Goal: Task Accomplishment & Management: Complete application form

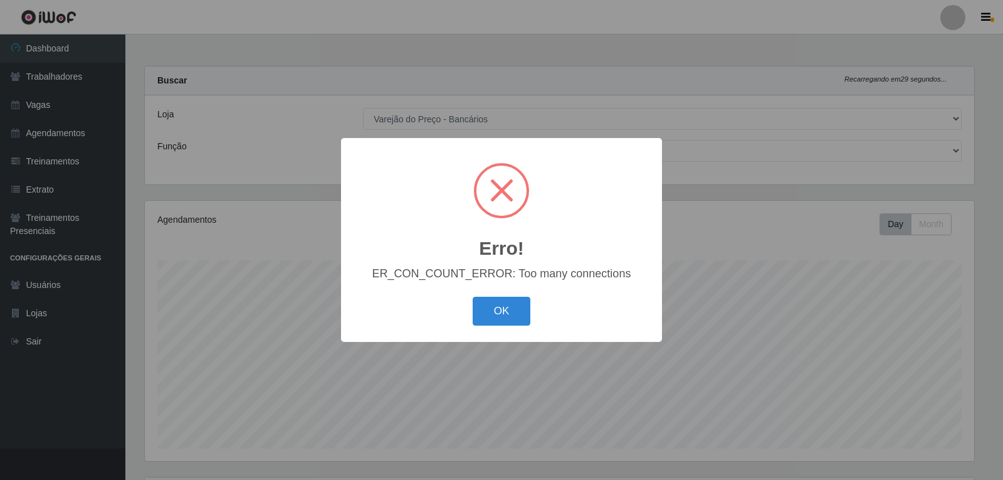
select select "157"
select select "1"
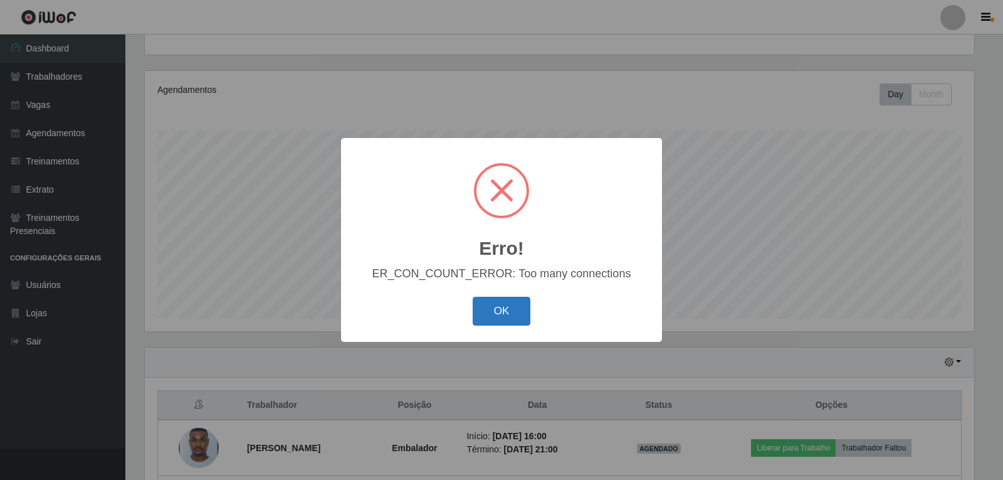
click at [504, 319] on button "OK" at bounding box center [502, 311] width 58 height 29
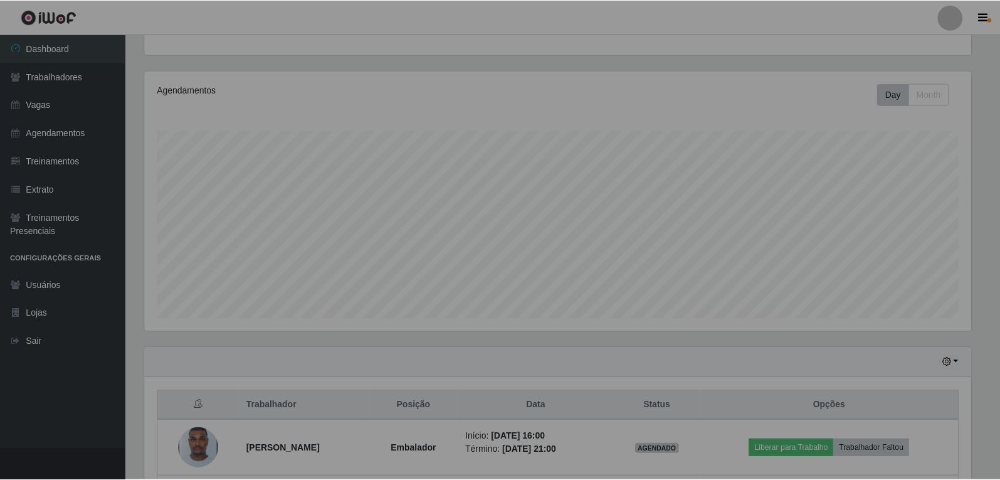
scroll to position [260, 836]
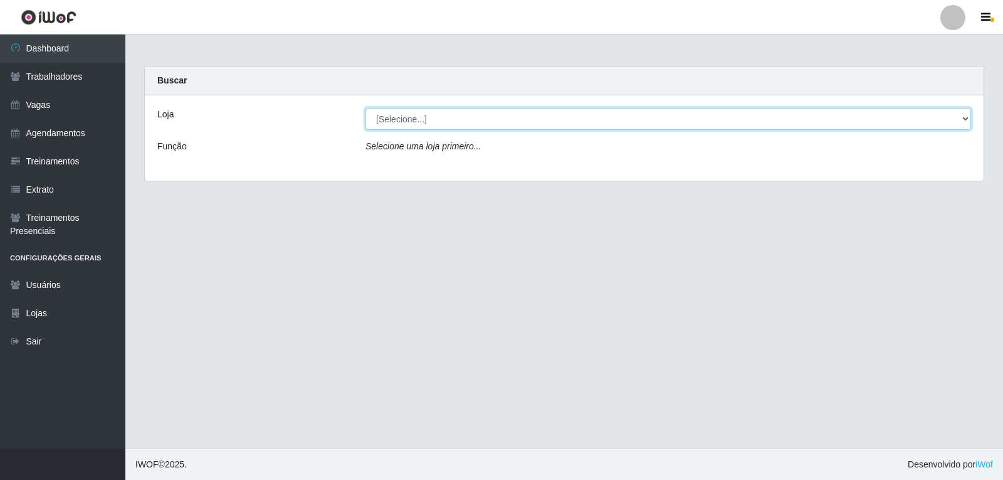
click at [438, 123] on select "[Selecione...] Varejão do Preço - Bancários" at bounding box center [669, 119] width 606 height 22
select select "157"
click at [366, 108] on select "[Selecione...] Varejão do Preço - Bancários" at bounding box center [669, 119] width 606 height 22
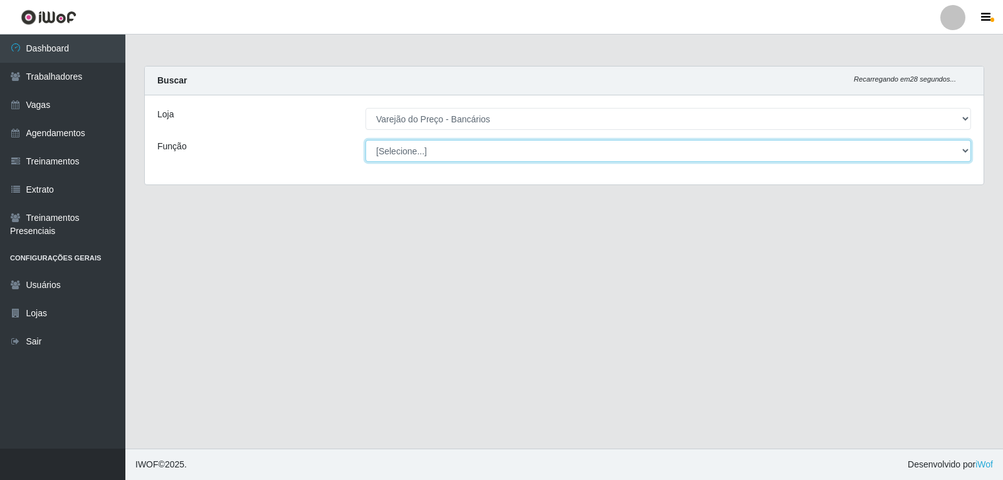
click at [447, 151] on select "[Selecione...] Auxiliar de Estacionamento Auxiliar de Estacionamento + Auxiliar…" at bounding box center [669, 151] width 606 height 22
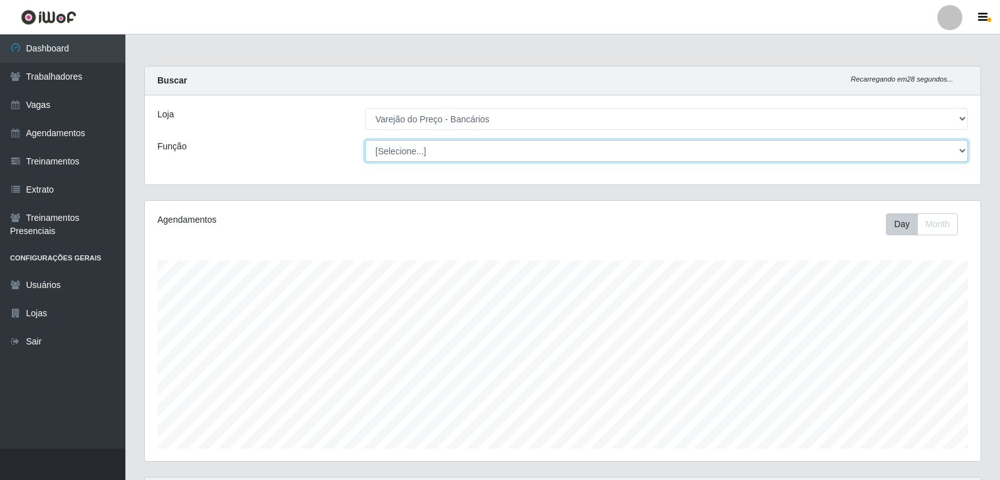
scroll to position [260, 836]
click at [365, 140] on select "[Selecione...] Auxiliar de Estacionamento Auxiliar de Estacionamento + Auxiliar…" at bounding box center [666, 151] width 603 height 22
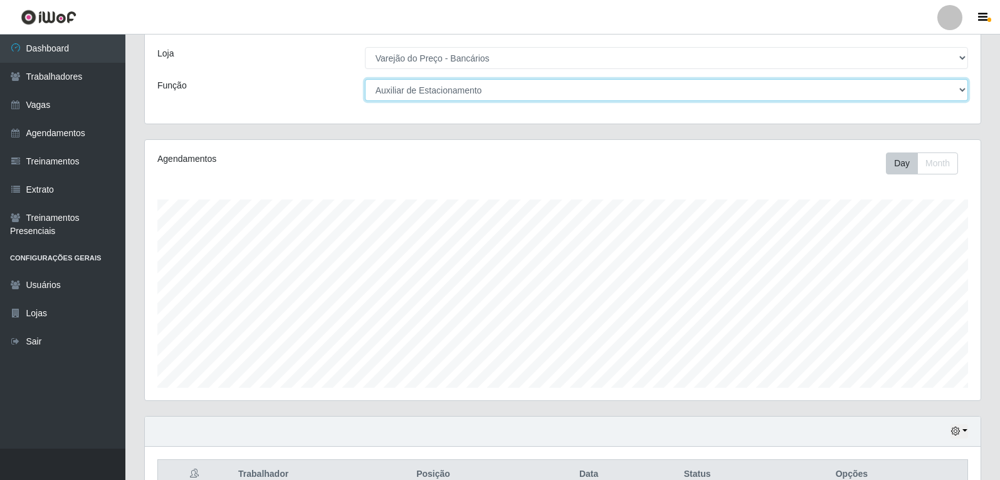
scroll to position [60, 0]
click at [406, 95] on select "[Selecione...] Auxiliar de Estacionamento Auxiliar de Estacionamento + Auxiliar…" at bounding box center [666, 91] width 603 height 22
select select "1"
click at [365, 80] on select "[Selecione...] Auxiliar de Estacionamento Auxiliar de Estacionamento + Auxiliar…" at bounding box center [666, 91] width 603 height 22
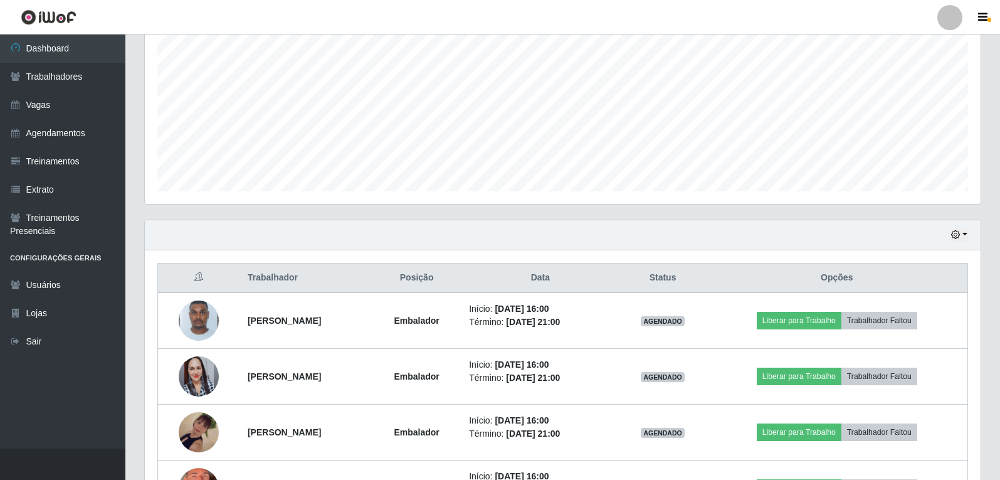
scroll to position [255, 0]
